Goal: Task Accomplishment & Management: Use online tool/utility

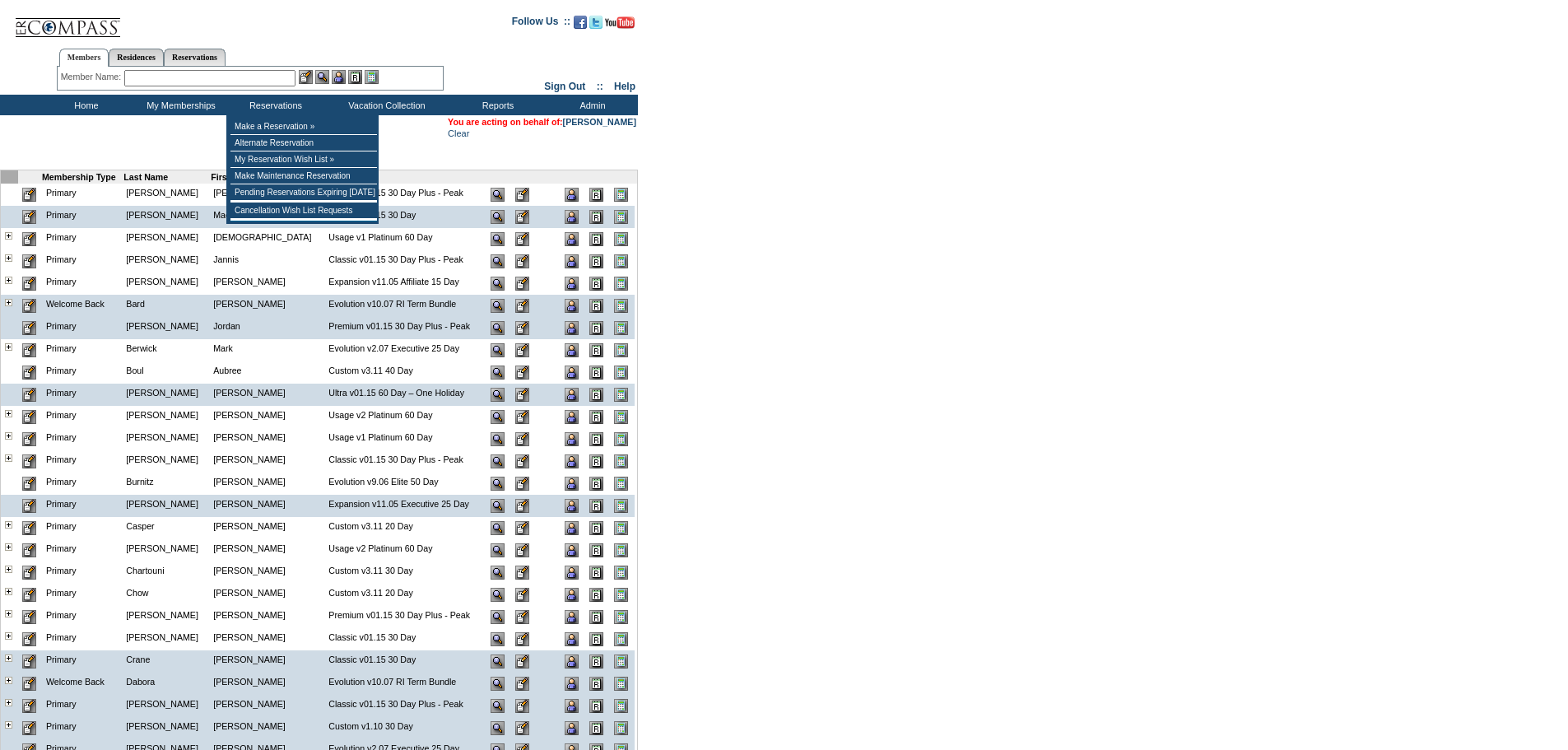
click at [236, 78] on input "text" at bounding box center [210, 78] width 172 height 16
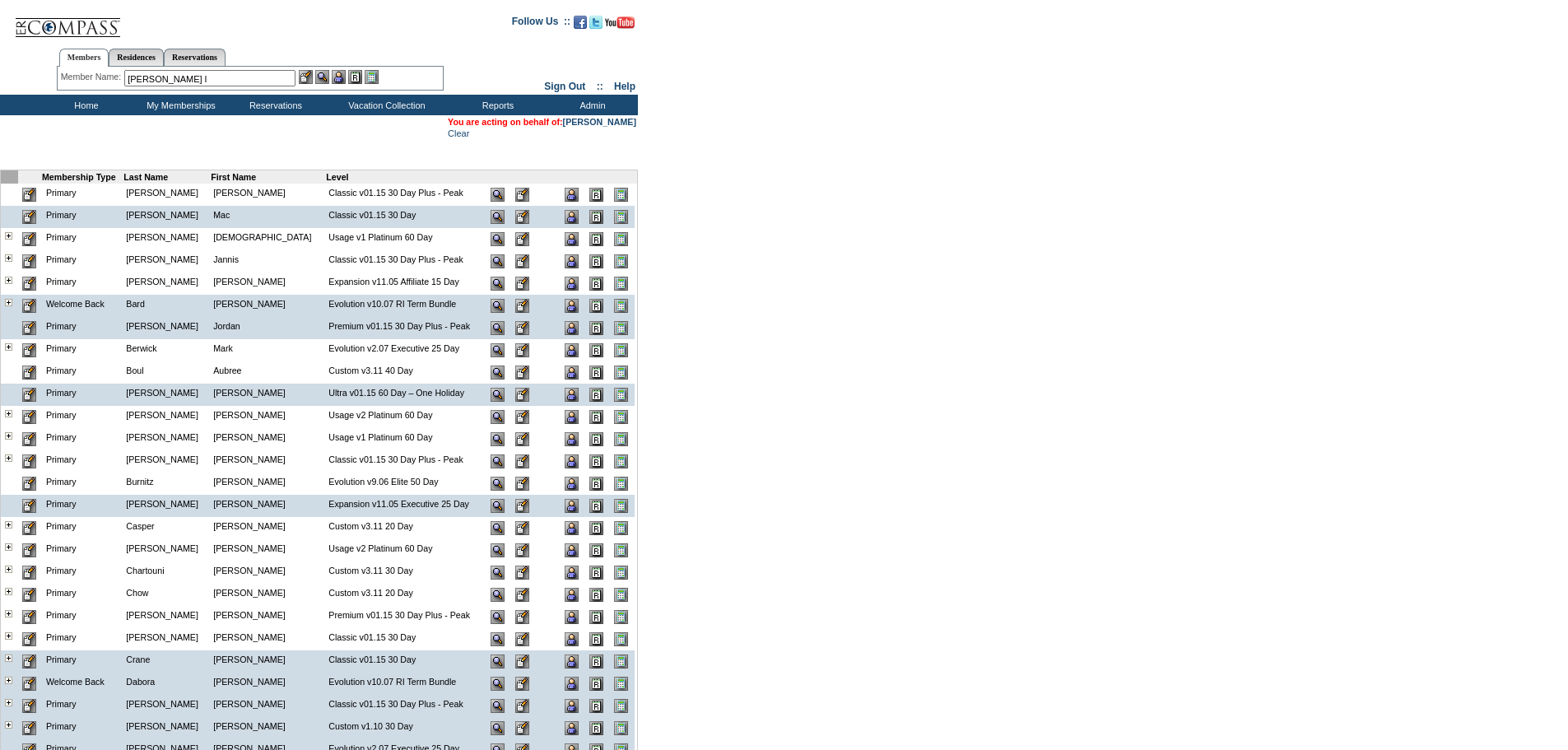
type input "[PERSON_NAME]"
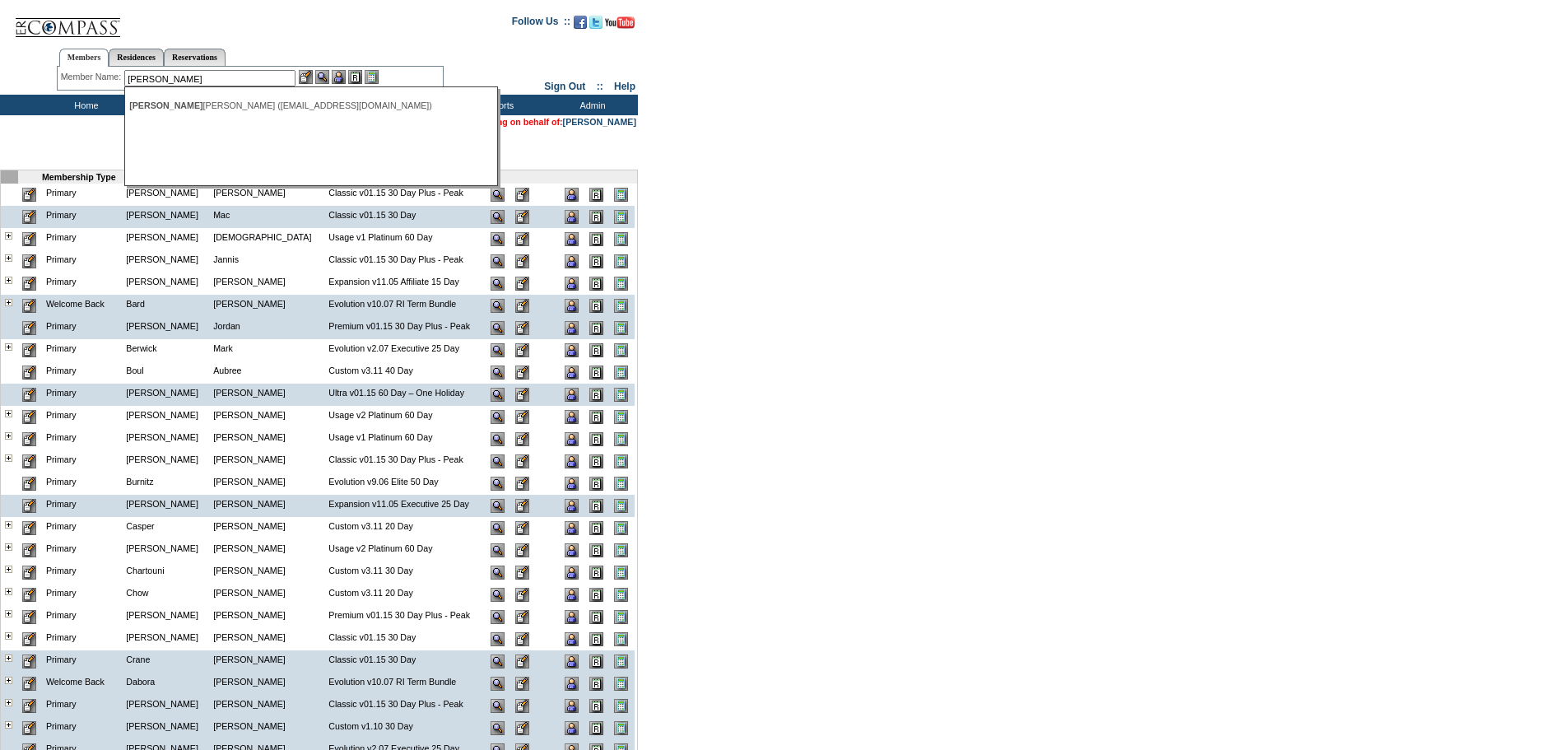
click at [185, 80] on input "[PERSON_NAME]" at bounding box center [210, 78] width 172 height 16
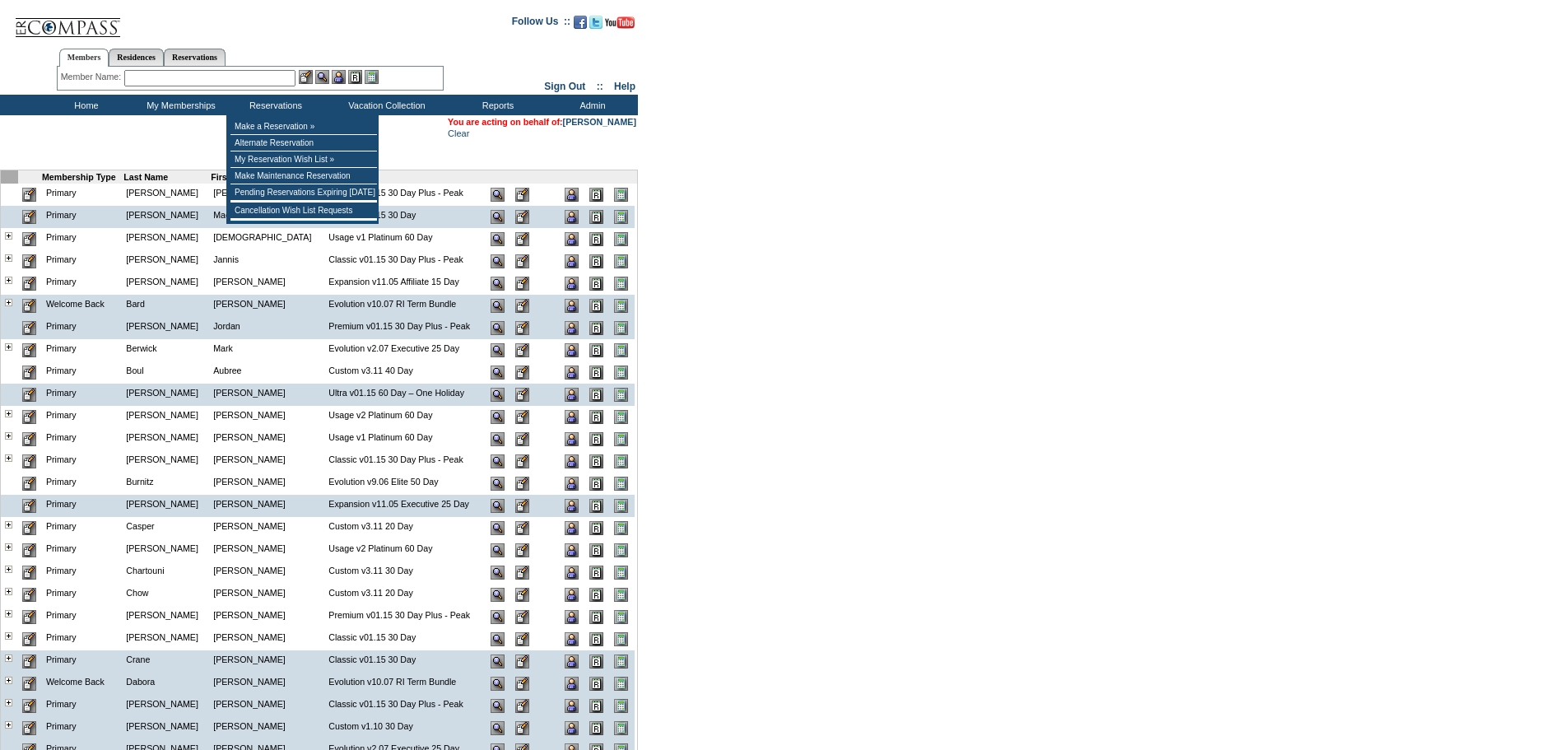
click at [266, 79] on input "text" at bounding box center [210, 78] width 172 height 16
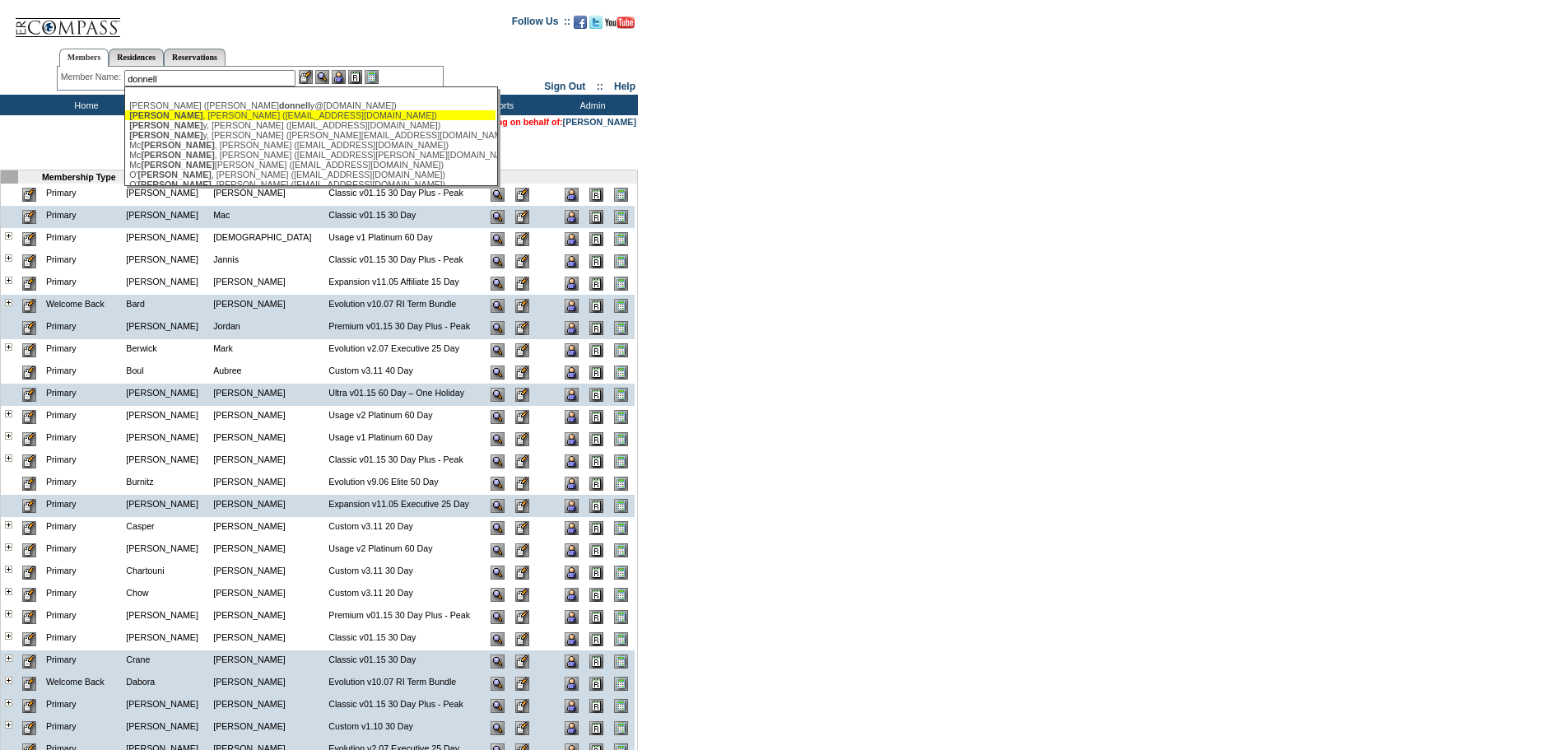
click at [221, 119] on div "[PERSON_NAME] ([EMAIL_ADDRESS][DOMAIN_NAME])" at bounding box center [310, 115] width 362 height 9
type input "[PERSON_NAME] ([EMAIL_ADDRESS][DOMAIN_NAME])"
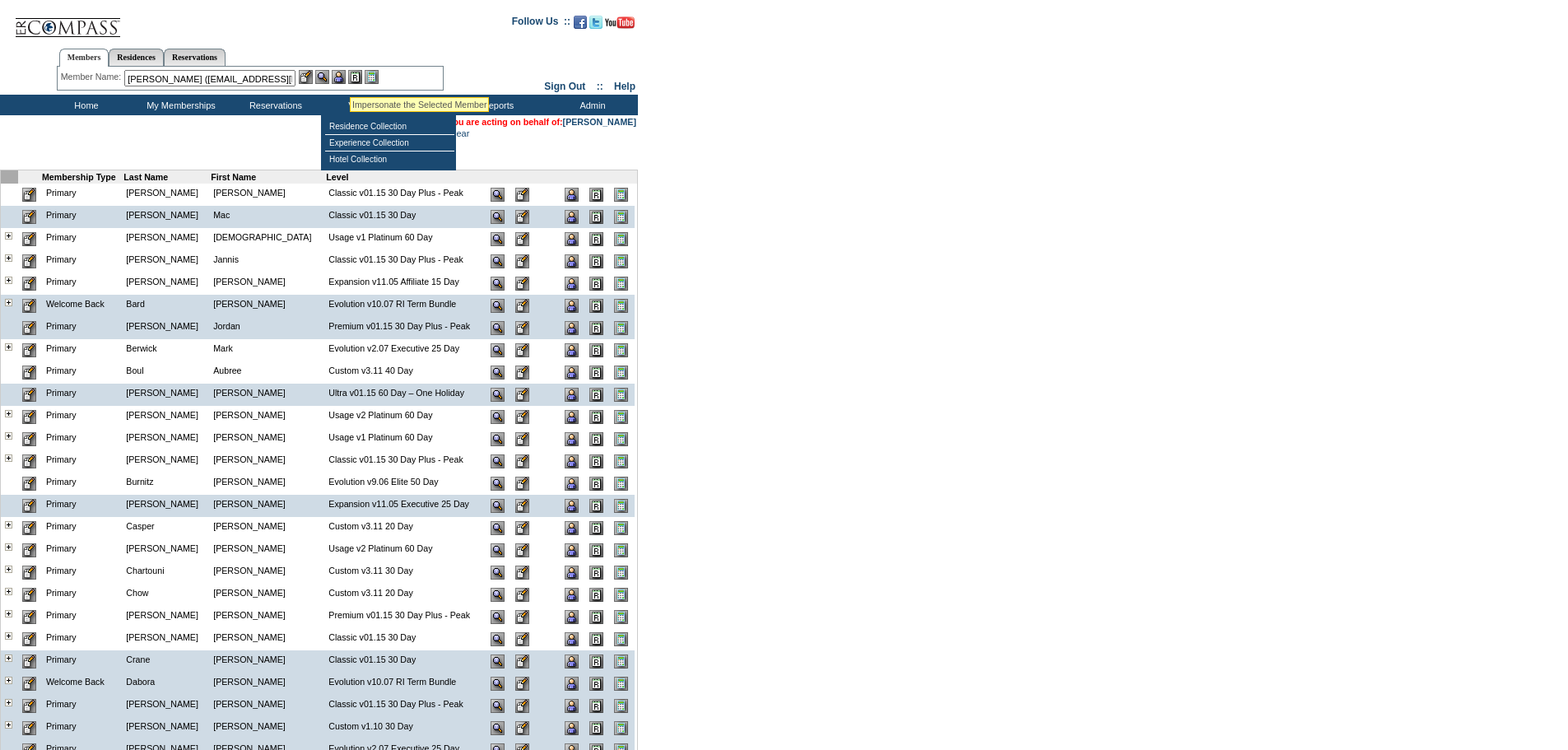
click at [340, 79] on img at bounding box center [339, 77] width 14 height 14
click at [327, 80] on img at bounding box center [322, 77] width 14 height 14
